Goal: Information Seeking & Learning: Learn about a topic

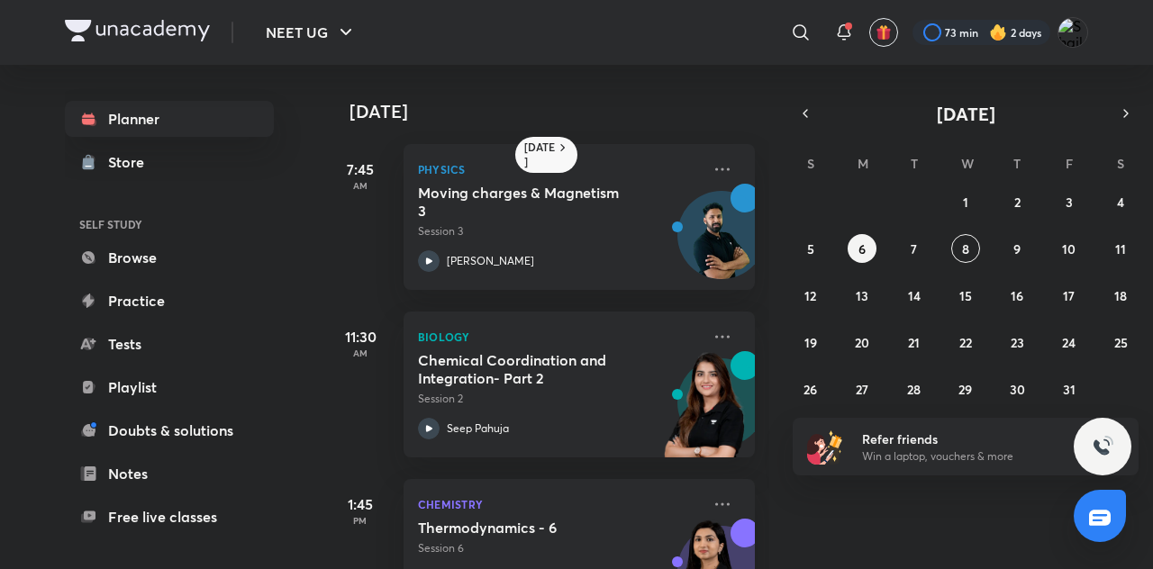
click at [977, 244] on button "8" at bounding box center [965, 248] width 29 height 29
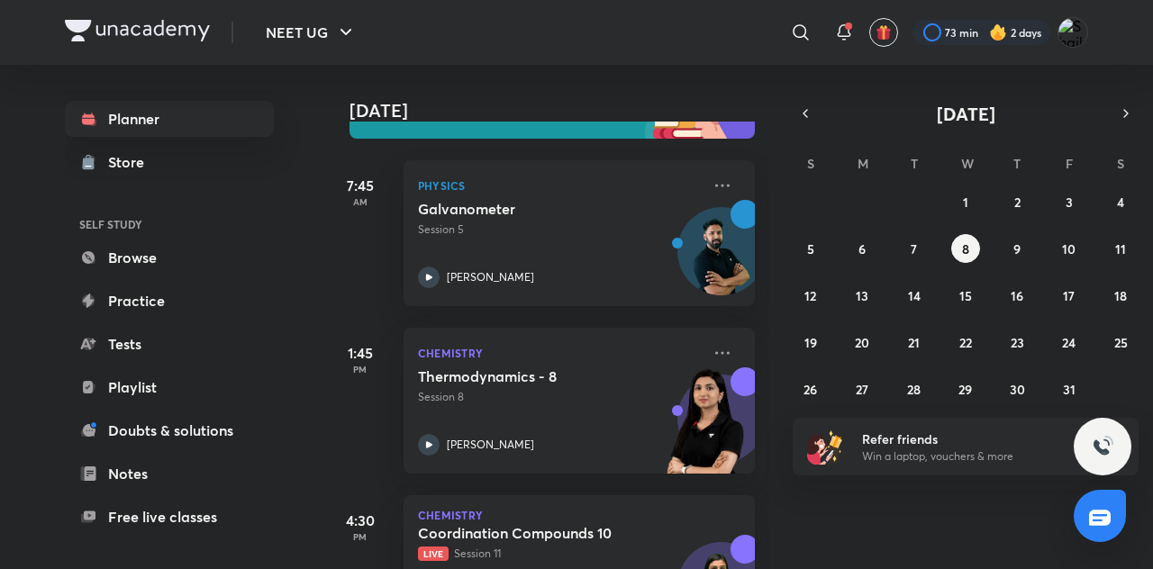
scroll to position [236, 0]
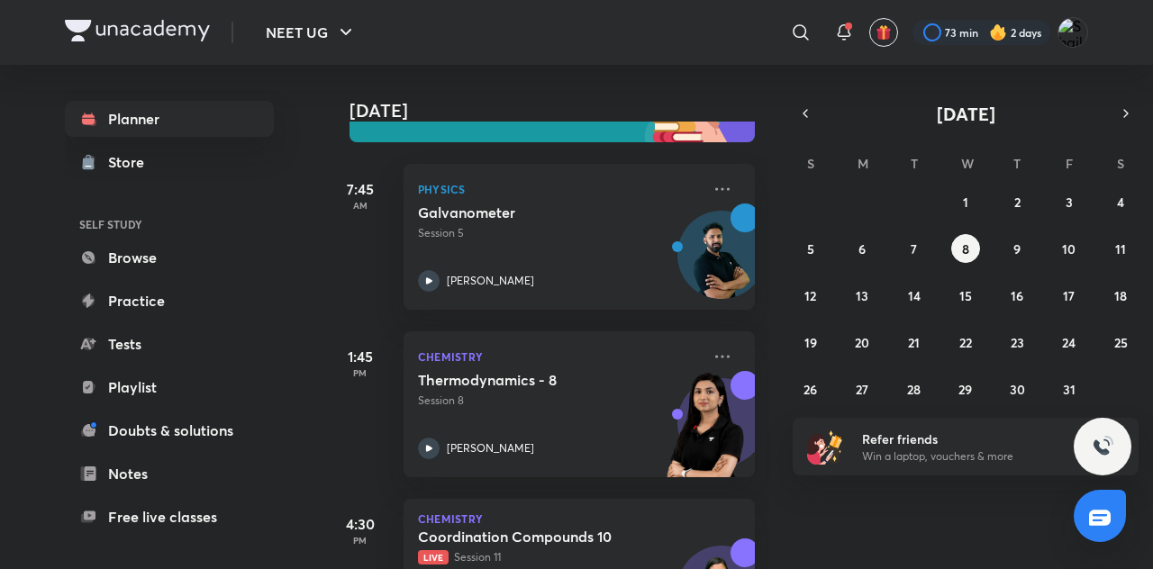
click at [691, 537] on div "Coordination Compounds 10 Live Session 11" at bounding box center [559, 547] width 283 height 38
